Goal: Task Accomplishment & Management: Manage account settings

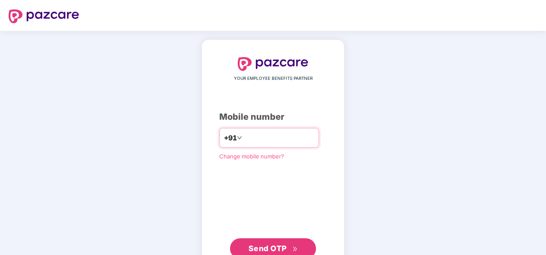
click at [261, 138] on input "number" at bounding box center [279, 138] width 71 height 14
type input "**********"
click at [283, 251] on span "Send OTP" at bounding box center [268, 248] width 38 height 9
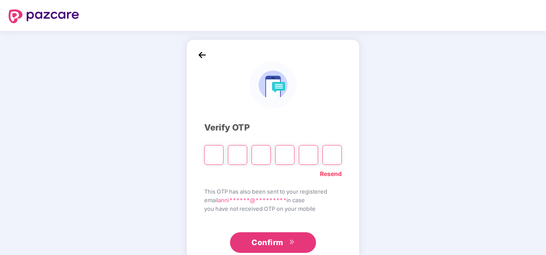
type input "*"
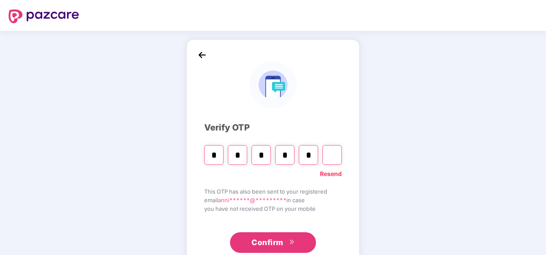
type input "*"
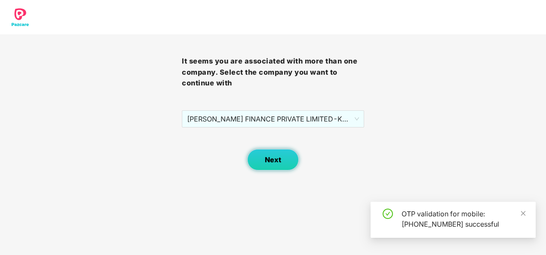
click at [289, 160] on button "Next" at bounding box center [273, 160] width 52 height 22
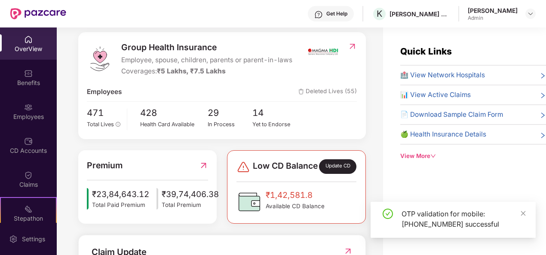
scroll to position [129, 0]
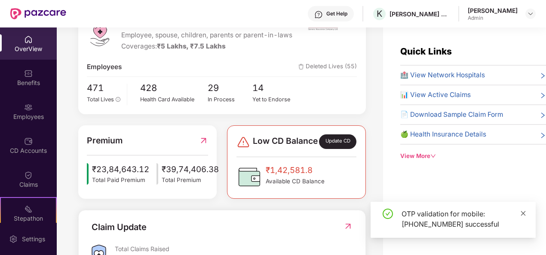
click at [526, 212] on icon "close" at bounding box center [523, 214] width 6 height 6
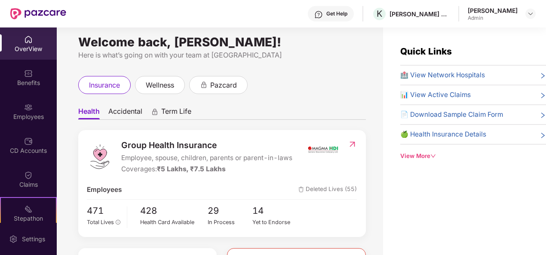
scroll to position [0, 0]
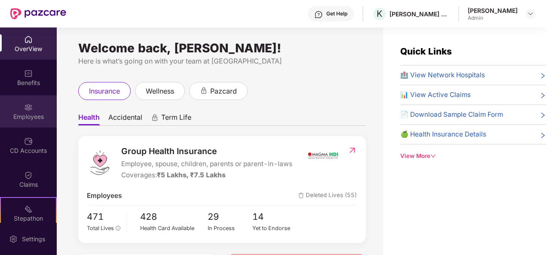
click at [26, 111] on img at bounding box center [28, 107] width 9 height 9
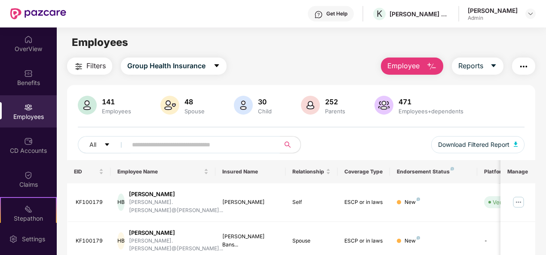
click at [147, 148] on input "text" at bounding box center [200, 144] width 136 height 13
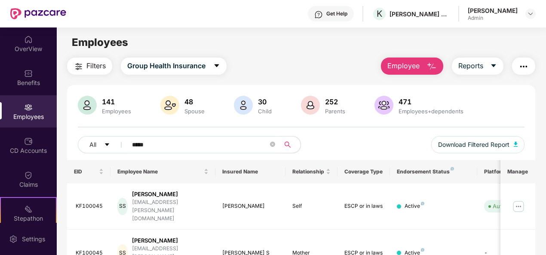
type input "*****"
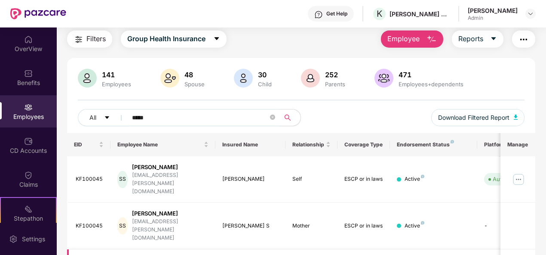
scroll to position [52, 0]
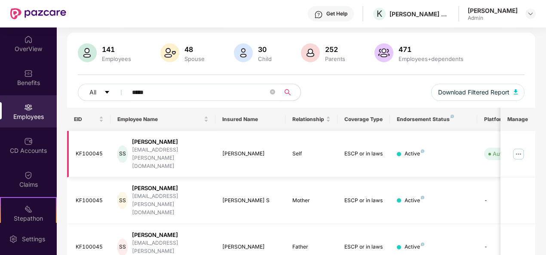
click at [524, 148] on img at bounding box center [519, 155] width 14 height 14
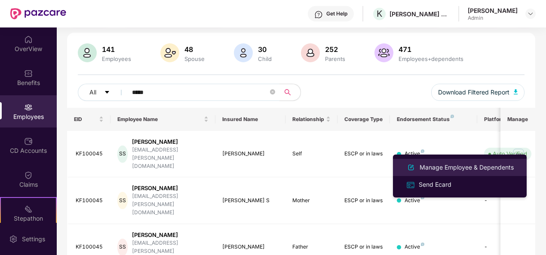
click at [446, 168] on div "Manage Employee & Dependents" at bounding box center [467, 167] width 98 height 9
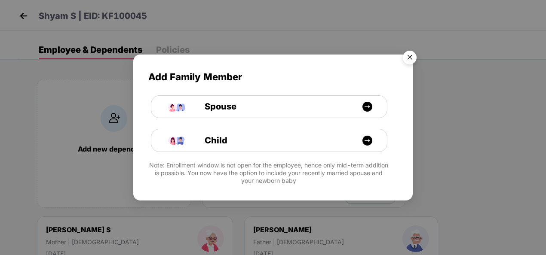
click at [418, 58] on img "Close" at bounding box center [410, 59] width 24 height 24
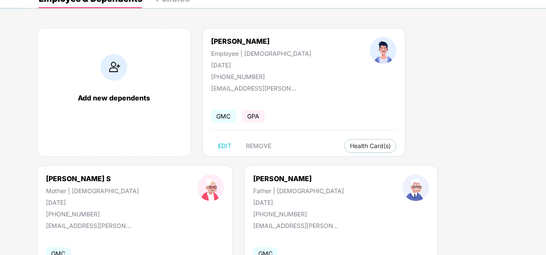
scroll to position [0, 0]
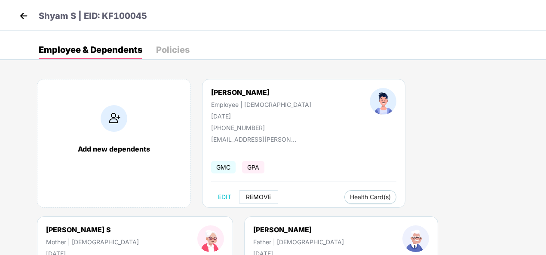
click at [261, 199] on span "REMOVE" at bounding box center [258, 197] width 25 height 7
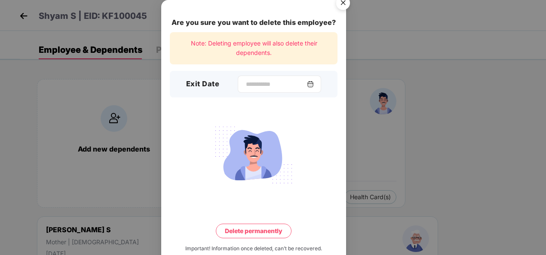
click at [314, 83] on img at bounding box center [310, 84] width 7 height 7
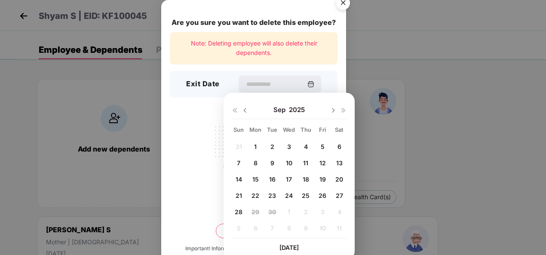
click at [339, 196] on span "27" at bounding box center [339, 195] width 7 height 7
type input "**********"
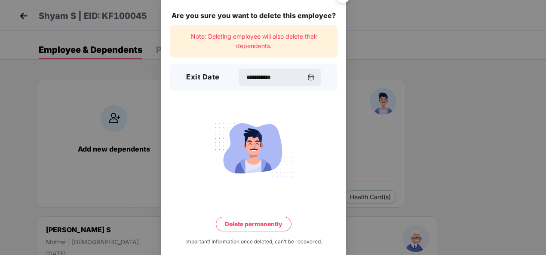
scroll to position [19, 0]
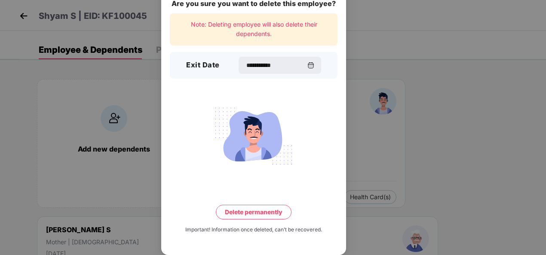
drag, startPoint x: 243, startPoint y: 208, endPoint x: 271, endPoint y: 212, distance: 28.3
click at [243, 208] on button "Delete permanently" at bounding box center [254, 212] width 76 height 15
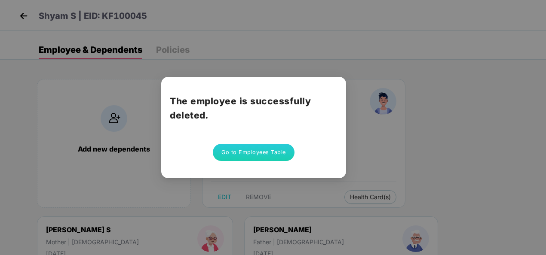
scroll to position [0, 0]
click at [257, 153] on button "Go to Employees Table" at bounding box center [254, 152] width 82 height 17
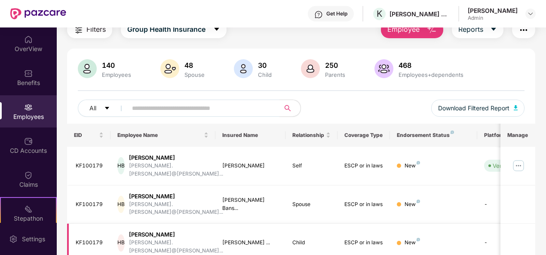
scroll to position [129, 0]
